Goal: Book appointment/travel/reservation

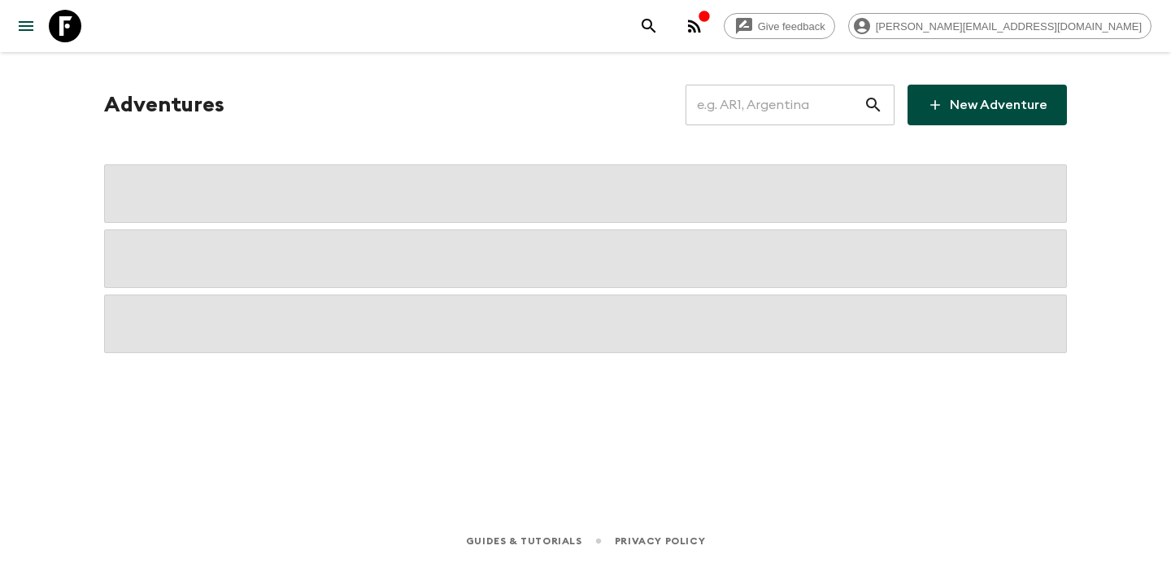
click at [796, 98] on input "text" at bounding box center [775, 105] width 178 height 46
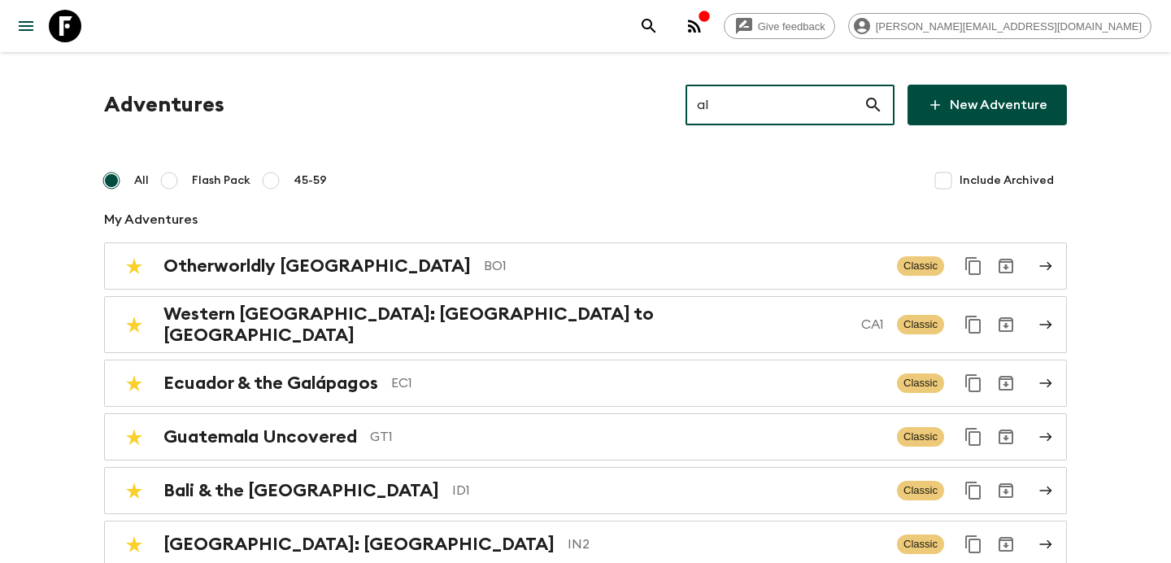
type input "al2"
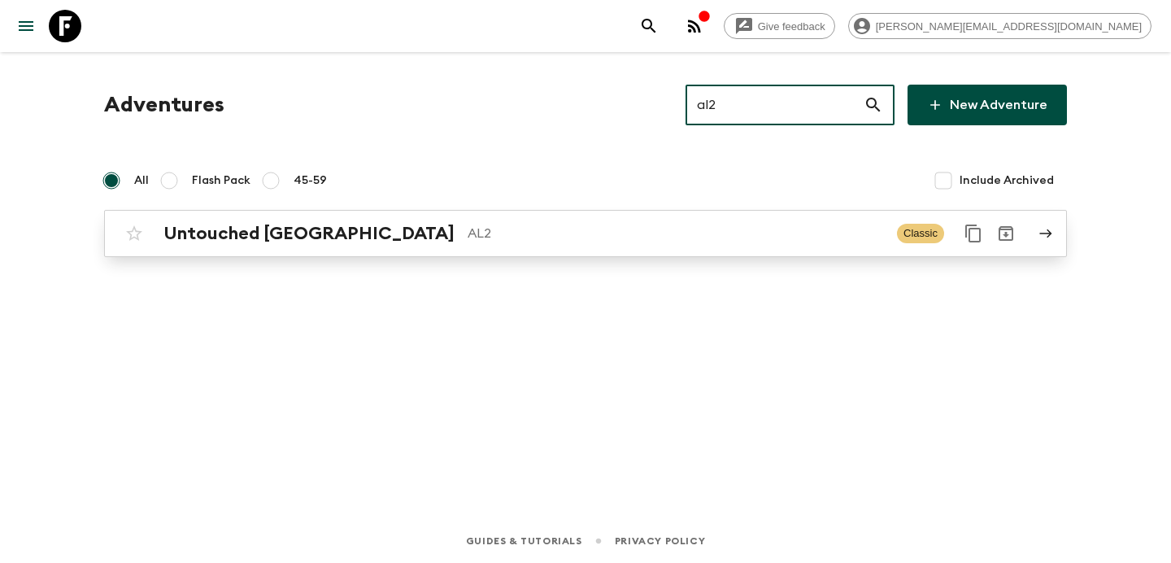
click at [624, 231] on p "AL2" at bounding box center [676, 234] width 416 height 20
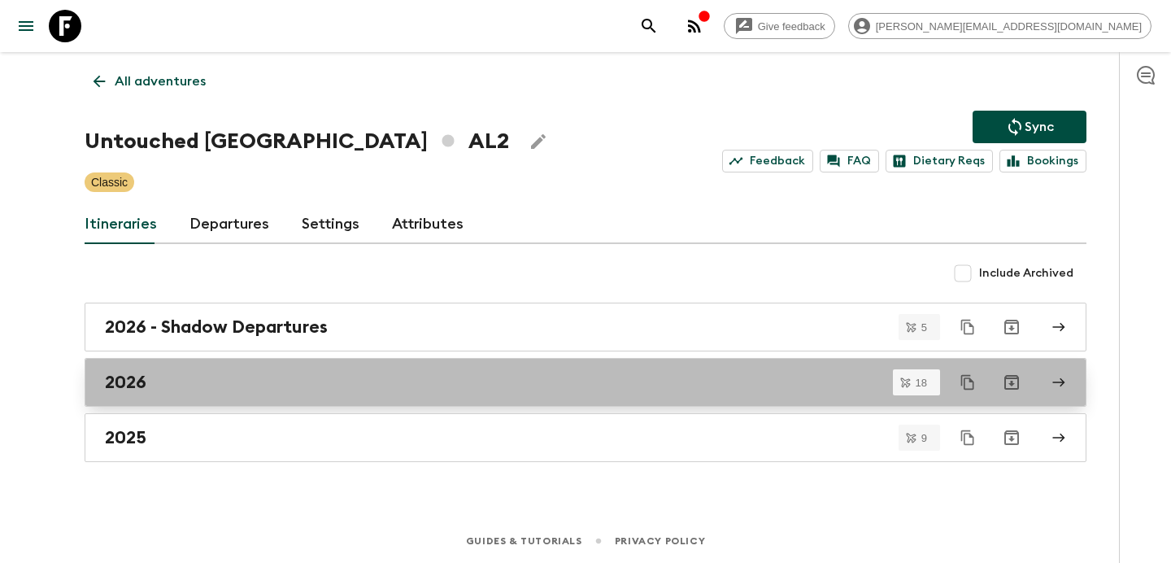
click at [342, 381] on div "2026" at bounding box center [570, 382] width 930 height 21
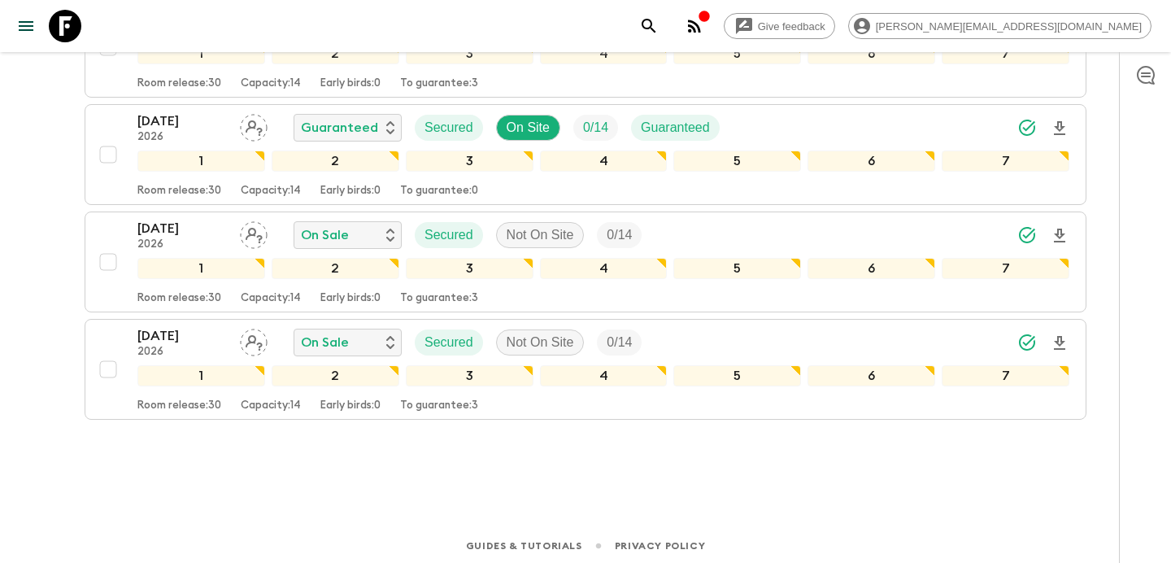
scroll to position [1828, 0]
